Goal: Information Seeking & Learning: Find specific fact

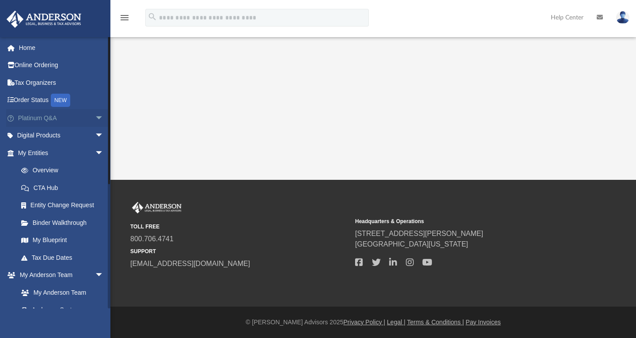
click at [95, 114] on span "arrow_drop_down" at bounding box center [104, 118] width 18 height 18
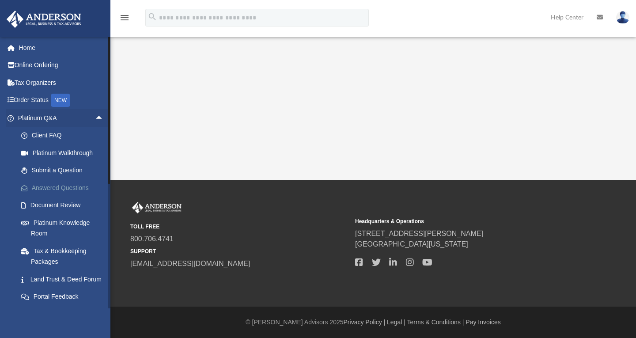
click at [76, 186] on link "Answered Questions" at bounding box center [64, 188] width 105 height 18
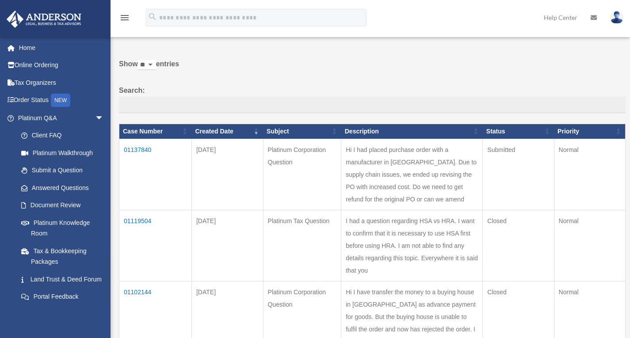
scroll to position [29, 0]
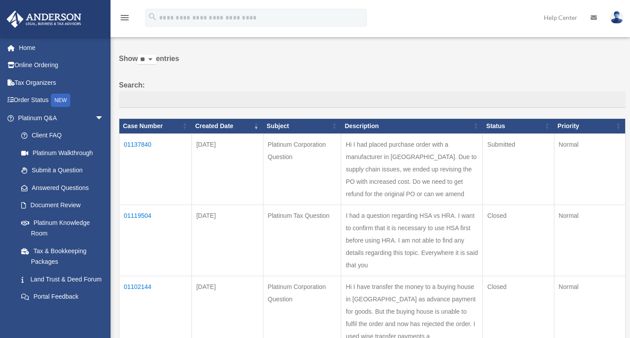
click at [133, 222] on td "01119504" at bounding box center [155, 240] width 72 height 71
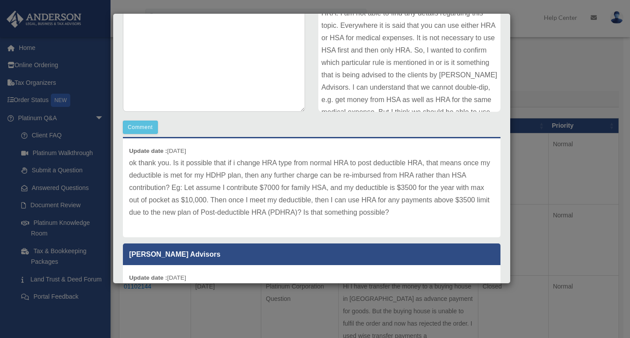
scroll to position [104, 0]
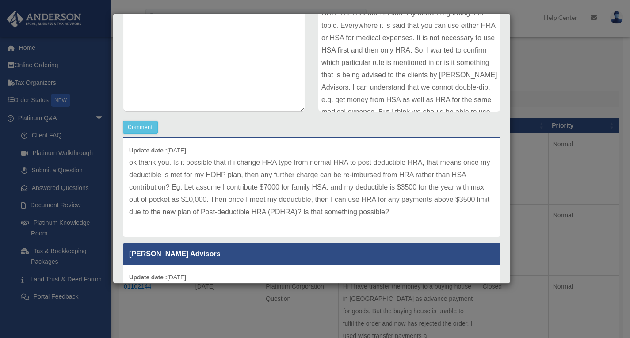
click at [266, 184] on p "ok thank you. Is it possible that if i change HRA type from normal HRA to post …" at bounding box center [311, 187] width 365 height 62
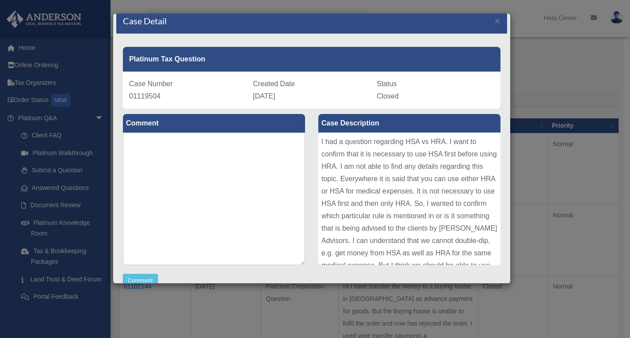
scroll to position [0, 0]
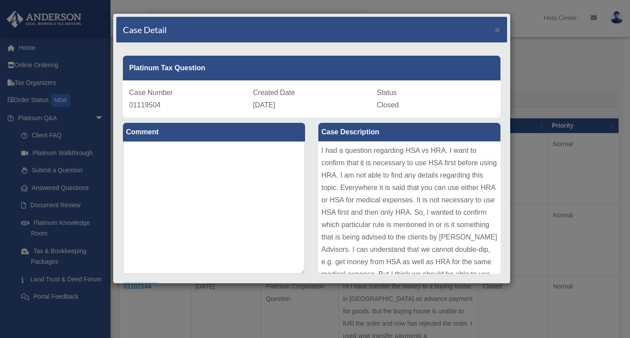
click at [490, 23] on div "Case Detail ×" at bounding box center [311, 30] width 391 height 26
click at [494, 27] on span "×" at bounding box center [497, 29] width 6 height 10
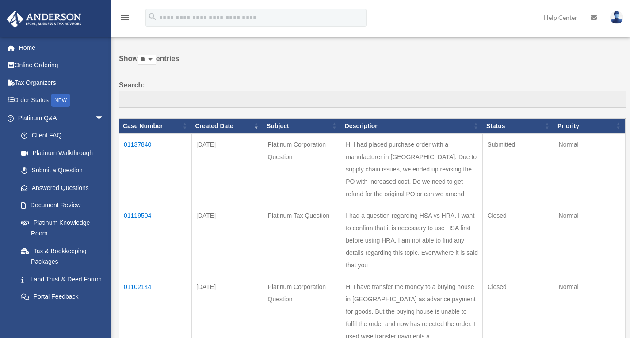
click at [149, 144] on td "01137840" at bounding box center [155, 168] width 72 height 71
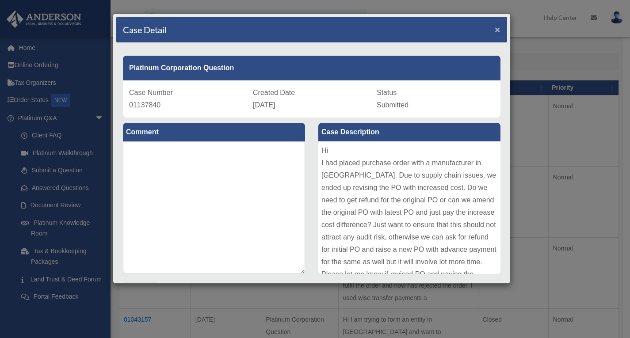
click at [494, 30] on span "×" at bounding box center [497, 29] width 6 height 10
